Goal: Check status: Check status

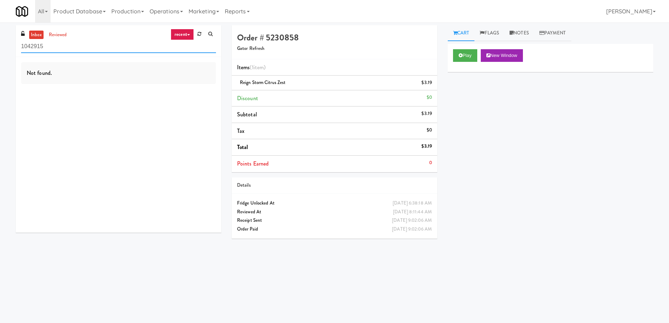
click at [55, 48] on input "1042915" at bounding box center [118, 46] width 195 height 13
click at [180, 34] on link "recent" at bounding box center [182, 34] width 23 height 11
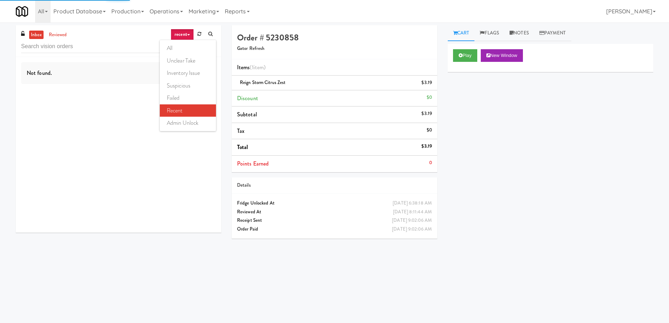
click at [180, 44] on link "all" at bounding box center [188, 48] width 56 height 13
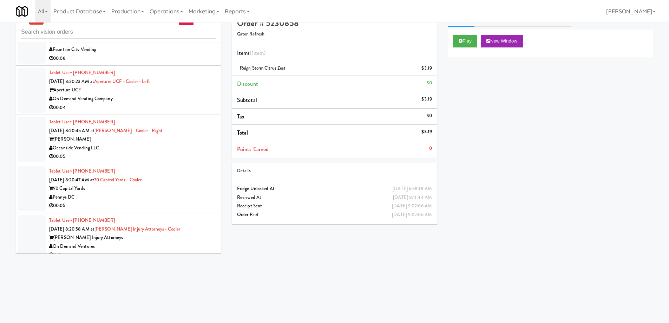
scroll to position [22, 0]
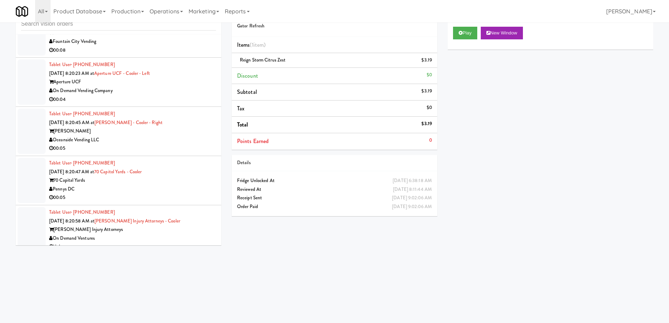
click at [194, 216] on div "Tablet User · (321) 310-7955 [DATE] 8:20:58 AM at [PERSON_NAME] Injury Attorney…" at bounding box center [132, 229] width 167 height 43
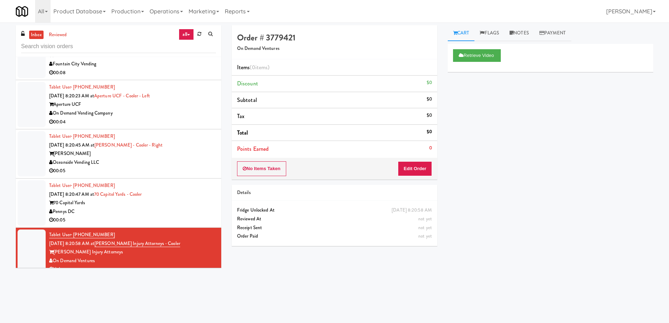
click at [169, 207] on div "Pennys DC" at bounding box center [132, 211] width 167 height 9
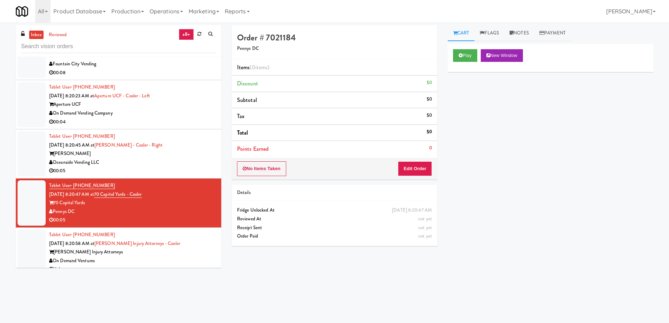
click at [193, 248] on div "[PERSON_NAME] Injury Attorneys" at bounding box center [132, 252] width 167 height 9
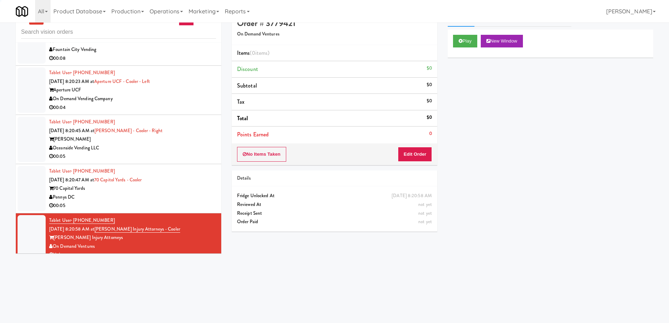
scroll to position [22, 0]
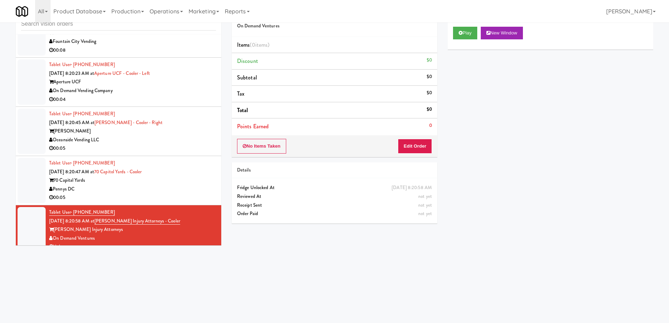
click at [185, 185] on div "Pennys DC" at bounding box center [132, 189] width 167 height 9
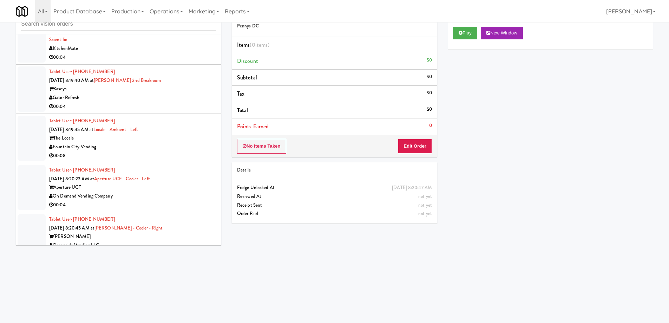
scroll to position [4176, 0]
